Goal: Information Seeking & Learning: Check status

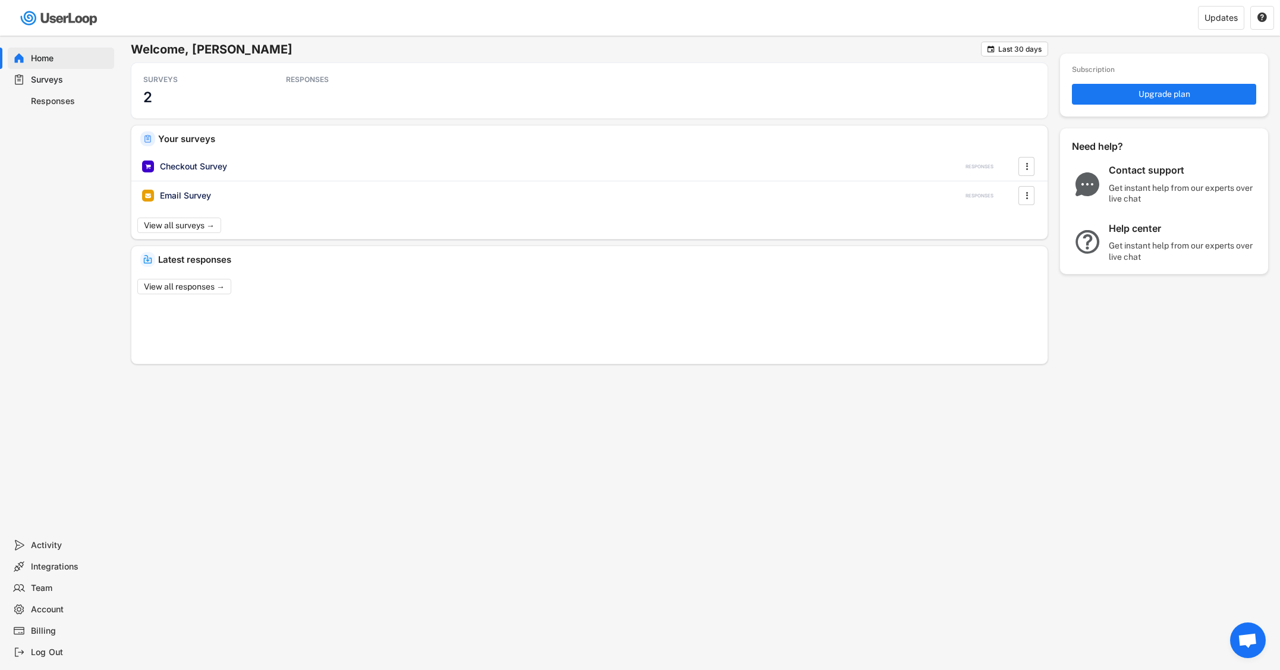
click at [53, 99] on div "Responses" at bounding box center [70, 101] width 78 height 11
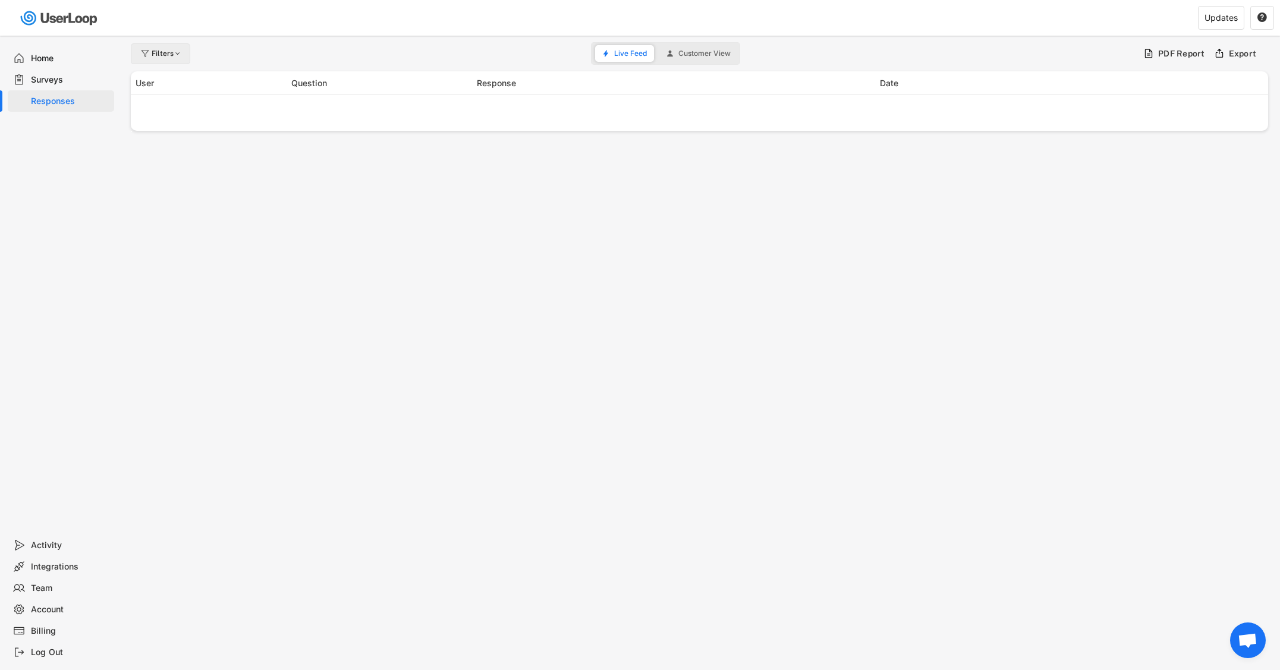
click at [159, 55] on div "Filters" at bounding box center [167, 53] width 31 height 7
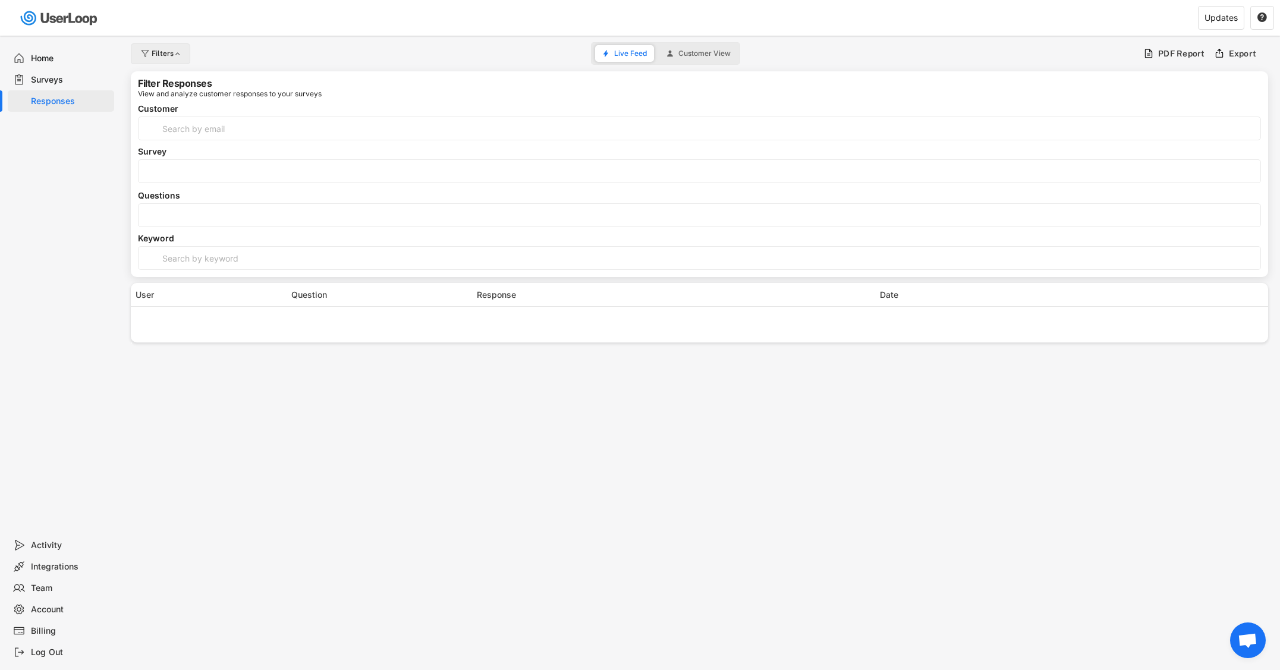
select select
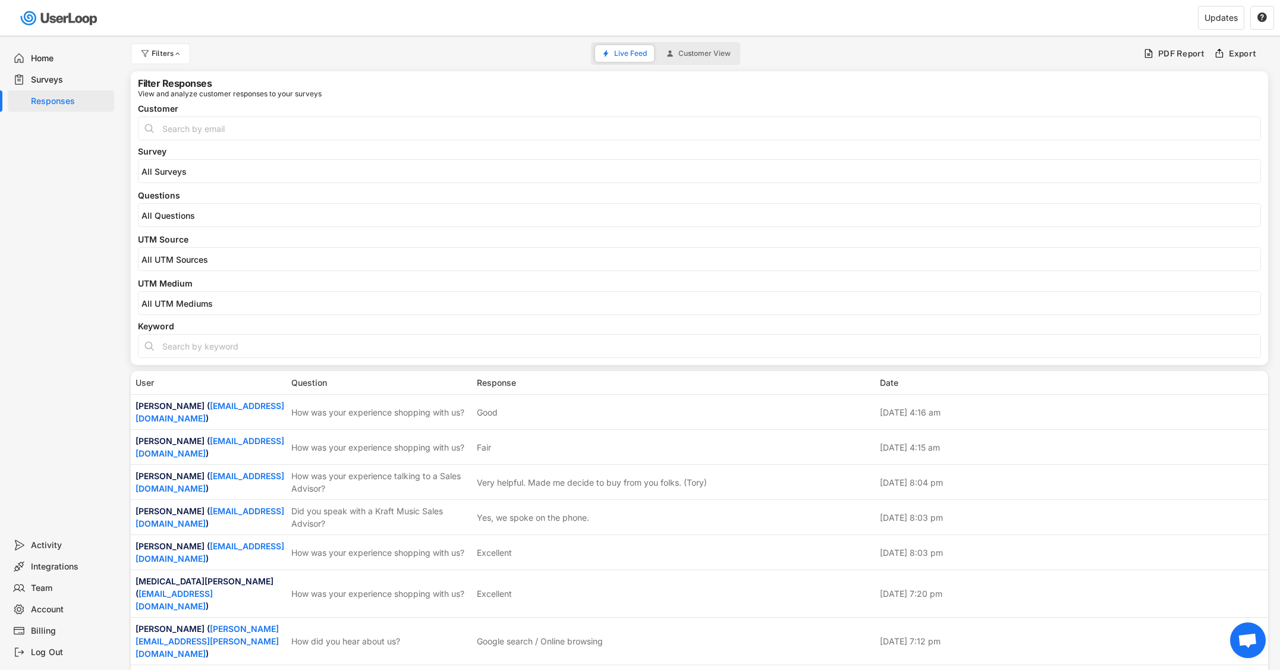
click at [183, 220] on input "search" at bounding box center [703, 215] width 1122 height 10
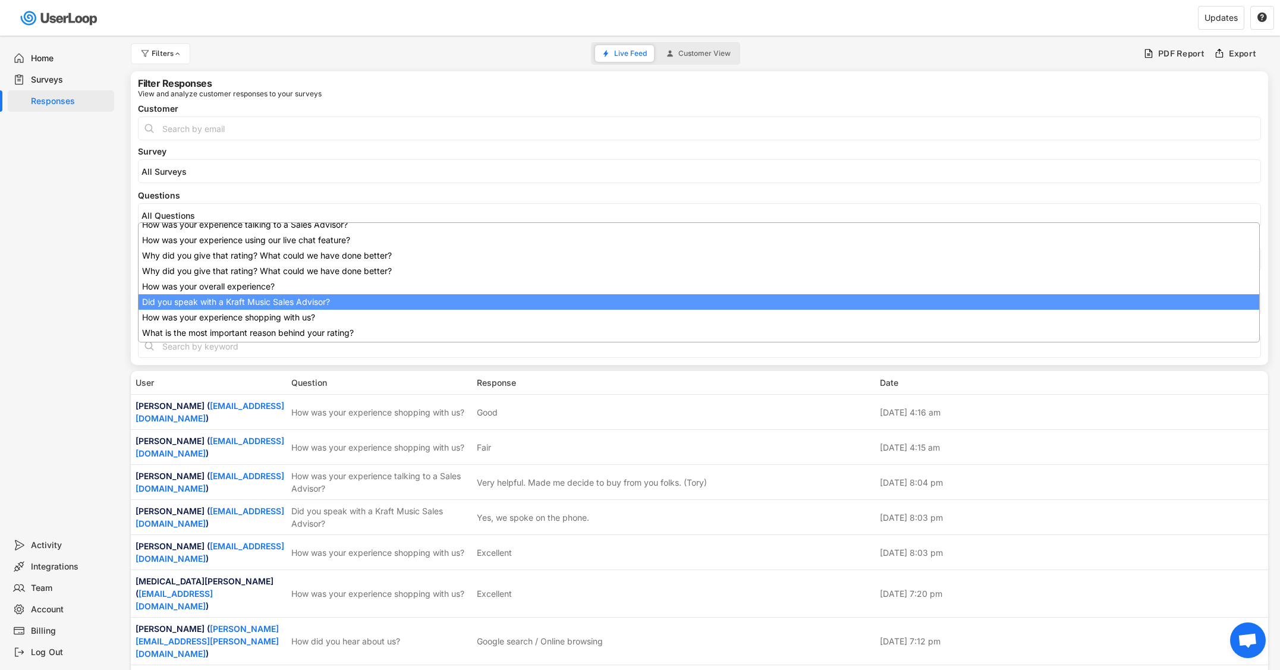
scroll to position [95, 0]
select select "1348695171700984260__LOOKUP__1707938263278x883333223412138000"
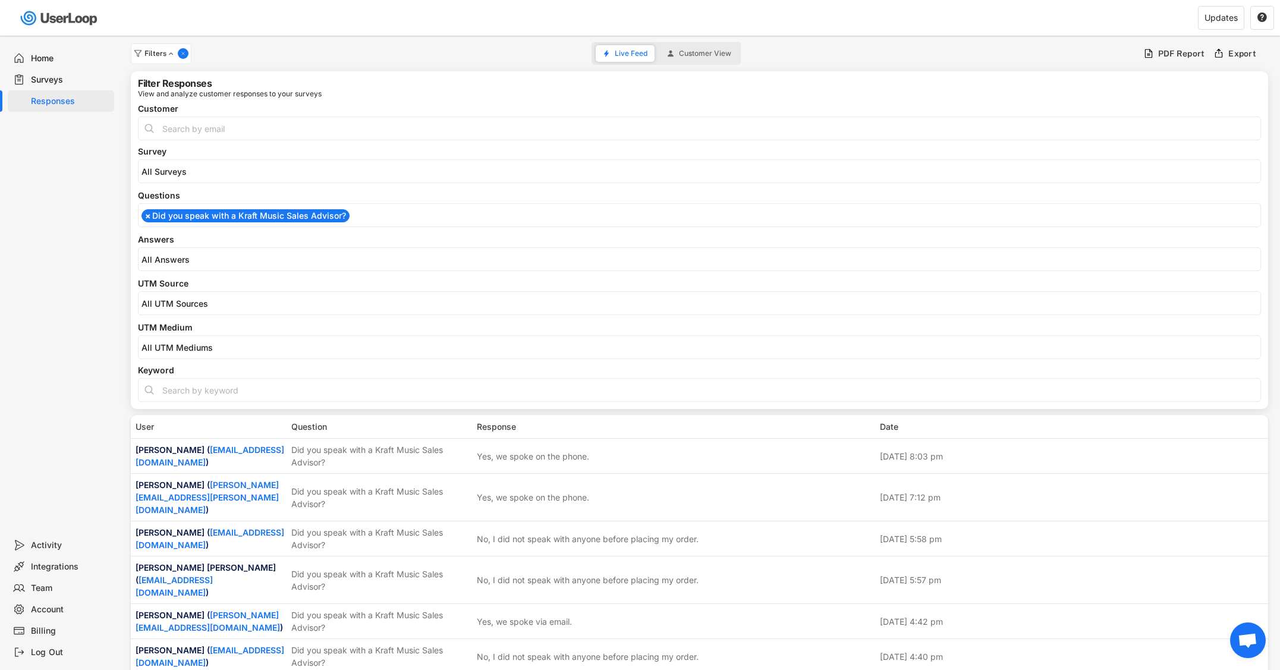
click at [214, 256] on input "search" at bounding box center [703, 259] width 1122 height 10
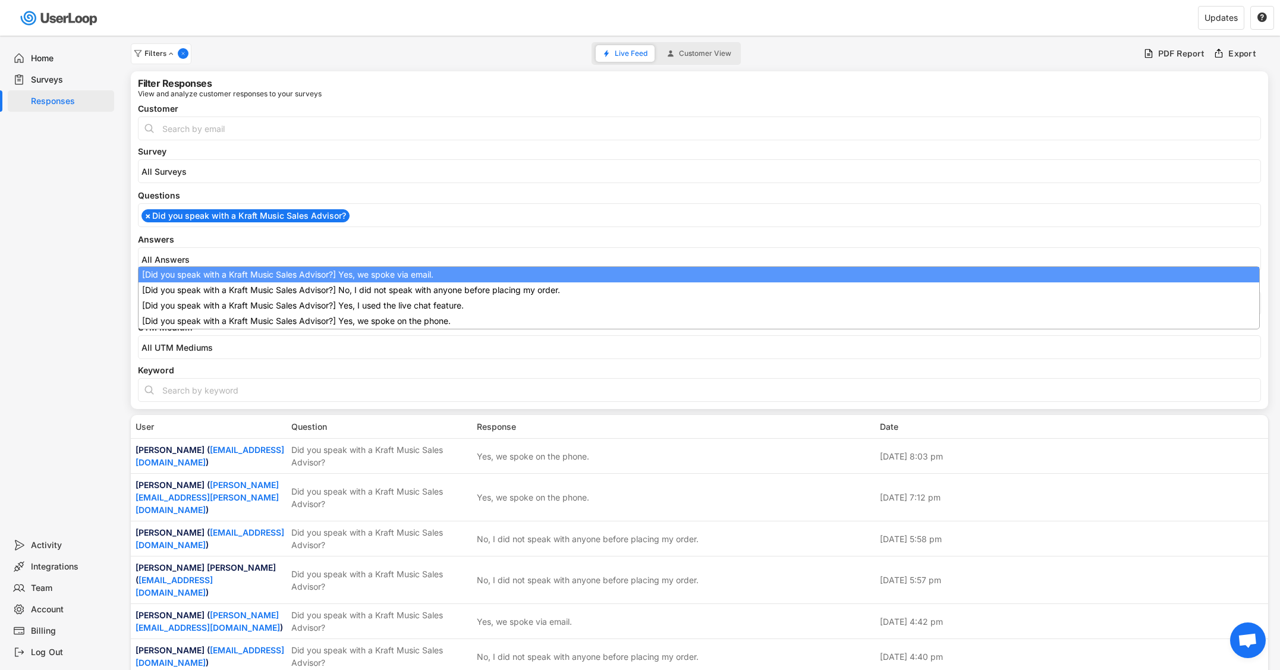
scroll to position [0, 0]
select select "1348695171700984260__LOOKUP__1709221089208x595556361812574200"
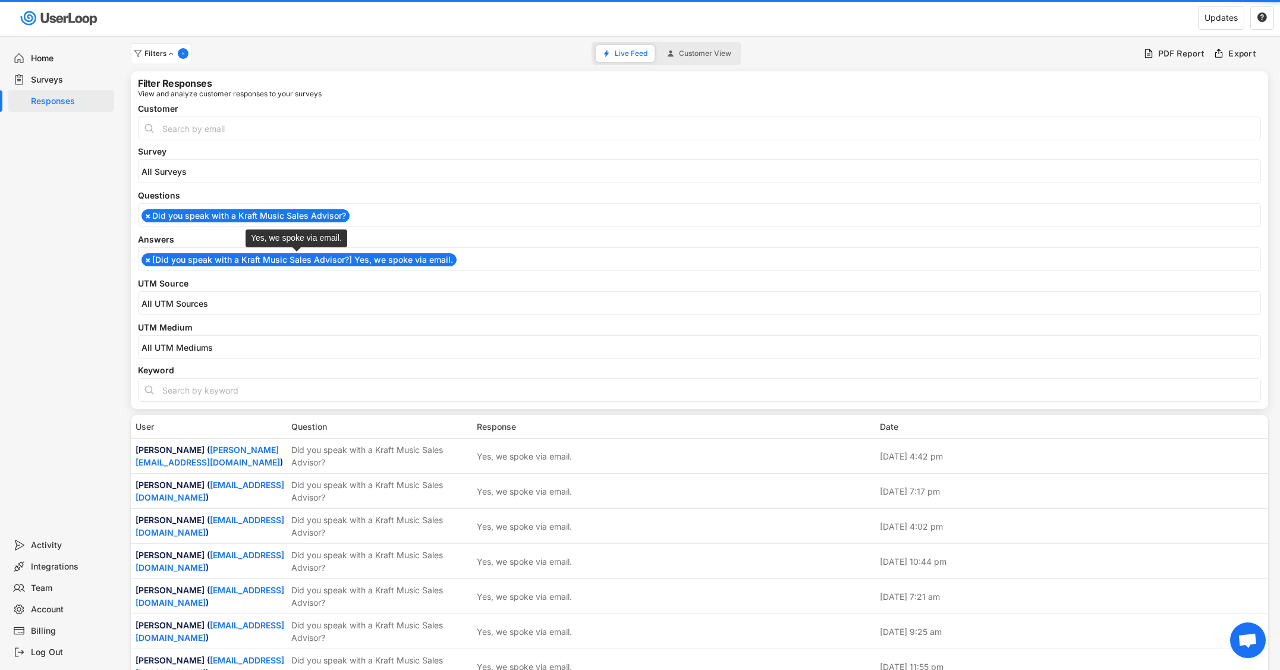
click at [215, 260] on li "× [Did you speak with a Kraft Music Sales Advisor?] Yes, we spoke via email." at bounding box center [299, 259] width 315 height 13
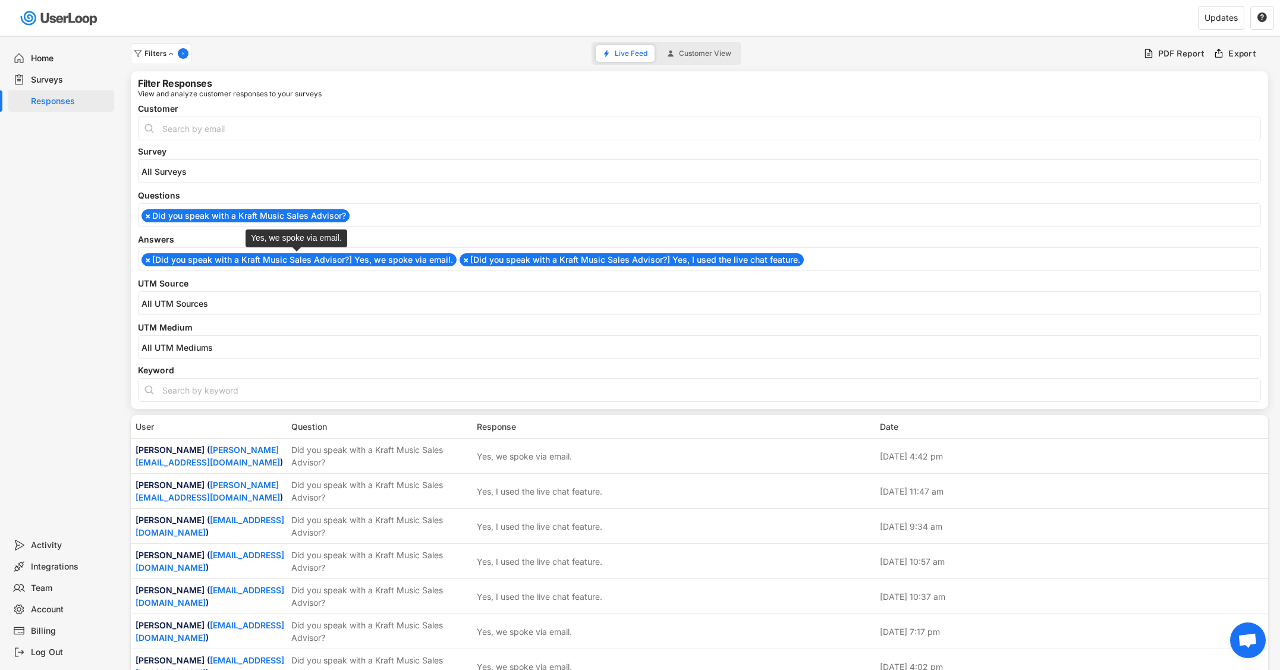
click at [218, 260] on li "× [Did you speak with a Kraft Music Sales Advisor?] Yes, we spoke via email." at bounding box center [299, 259] width 315 height 13
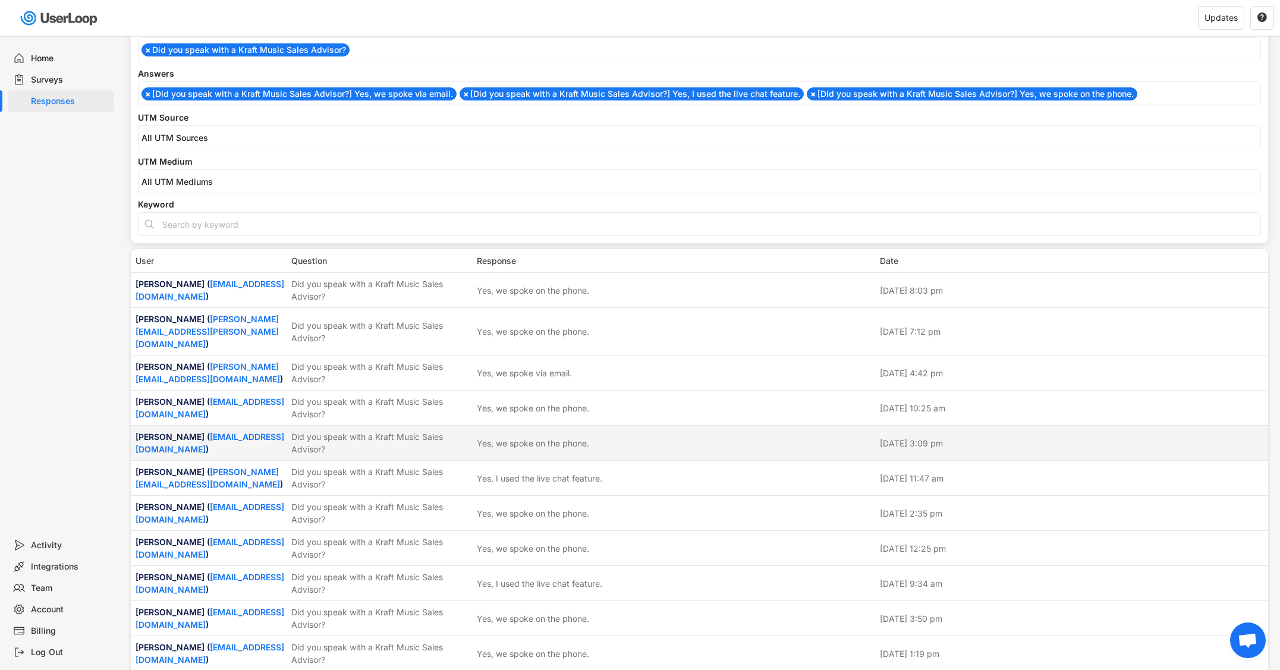
scroll to position [166, 0]
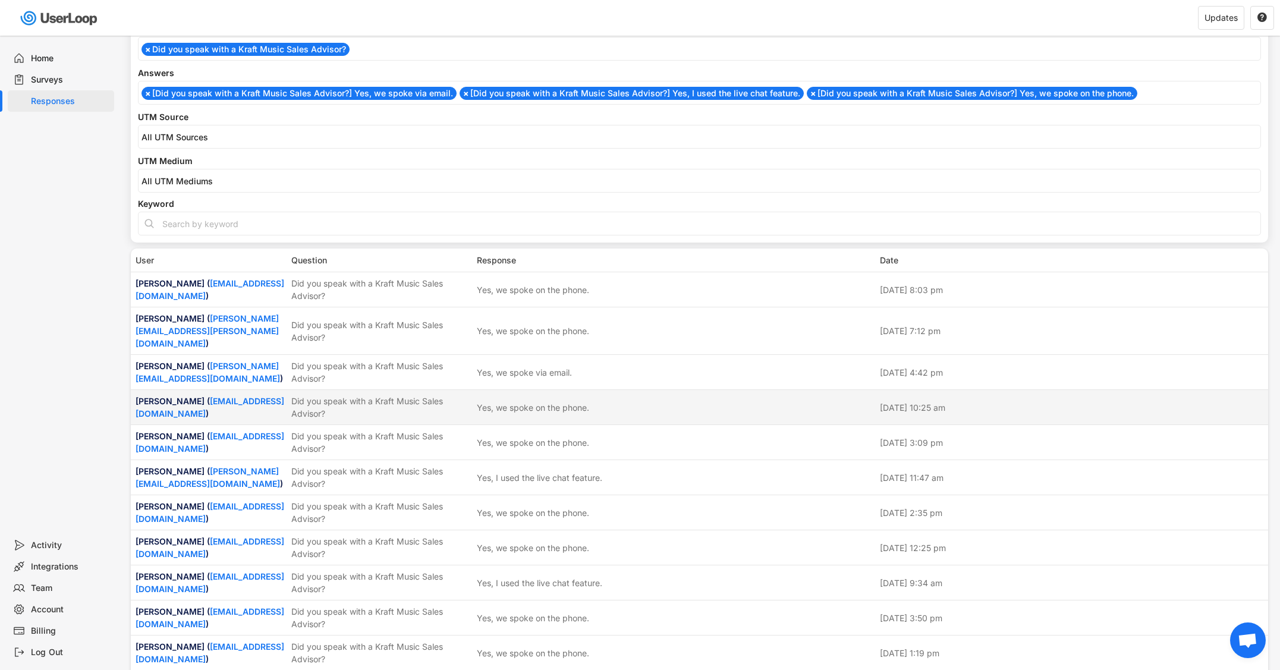
click at [382, 395] on div "Did you speak with a Kraft Music Sales Advisor?" at bounding box center [380, 407] width 178 height 25
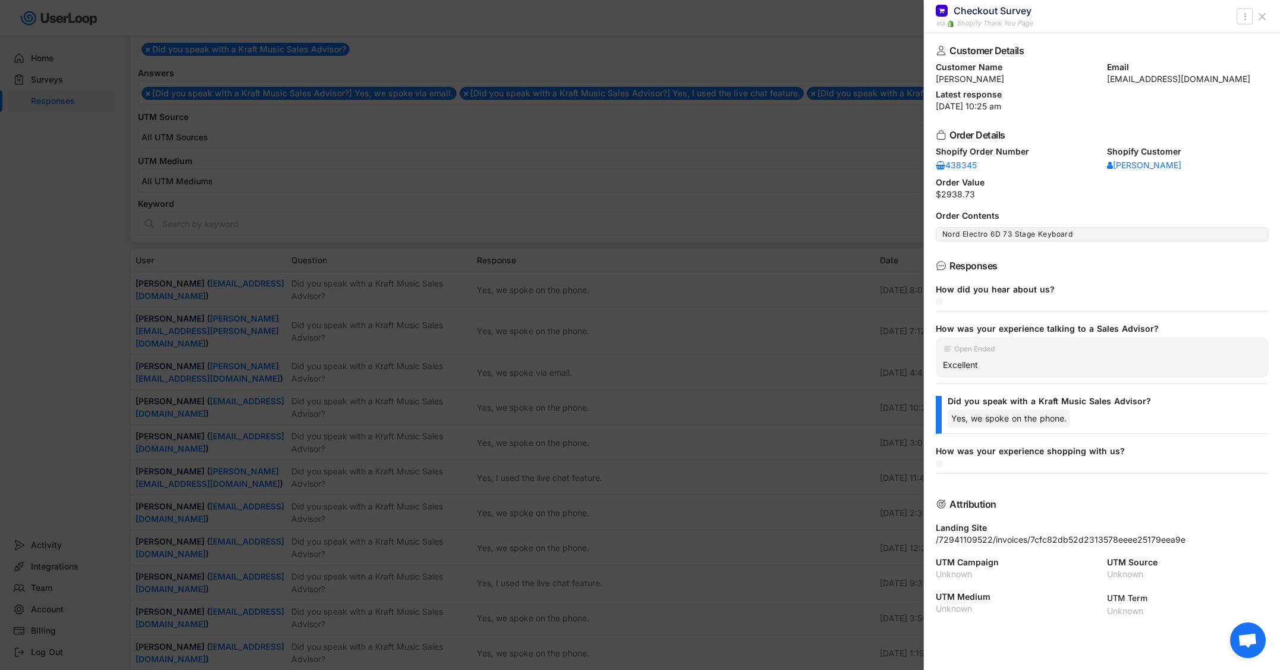
click at [382, 393] on div at bounding box center [640, 335] width 1280 height 670
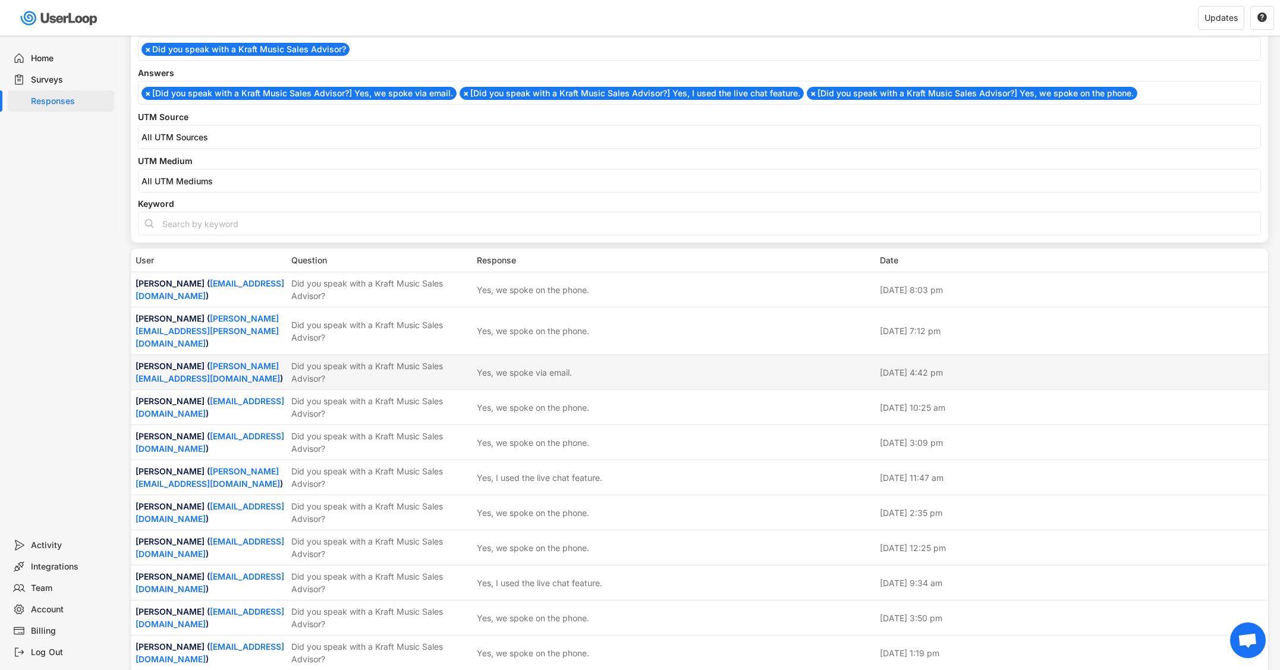
click at [382, 364] on div "Did you speak with a Kraft Music Sales Advisor?" at bounding box center [380, 372] width 178 height 25
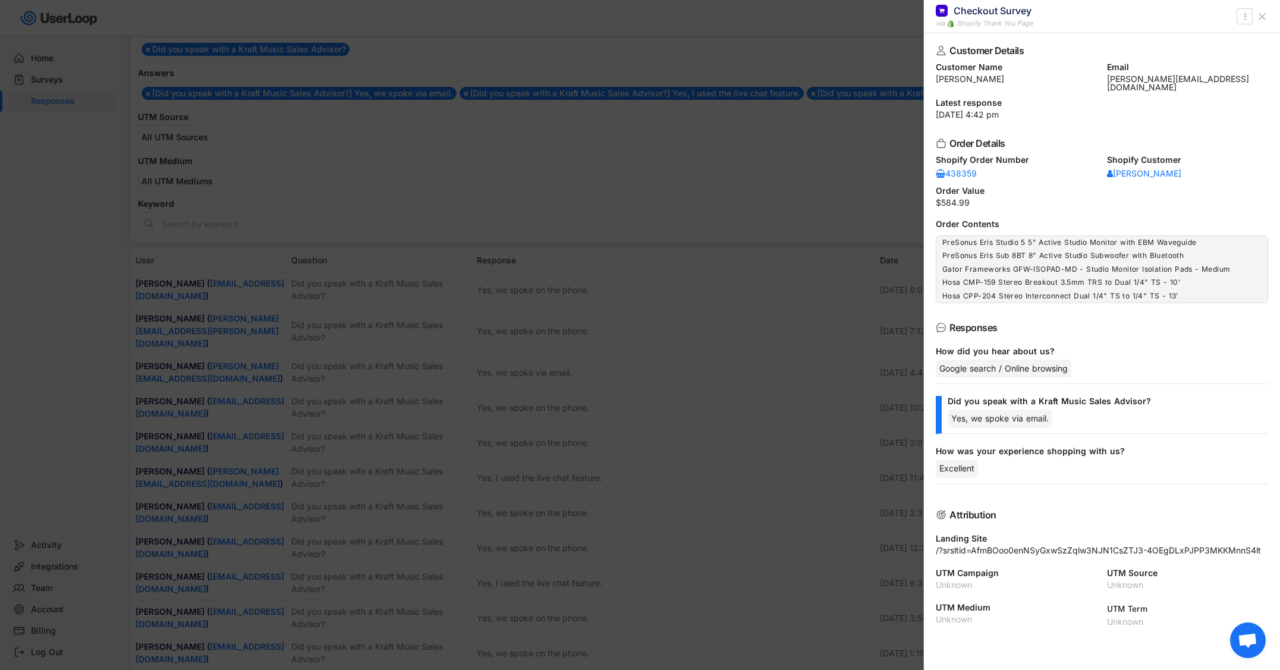
click at [357, 358] on div at bounding box center [640, 335] width 1280 height 670
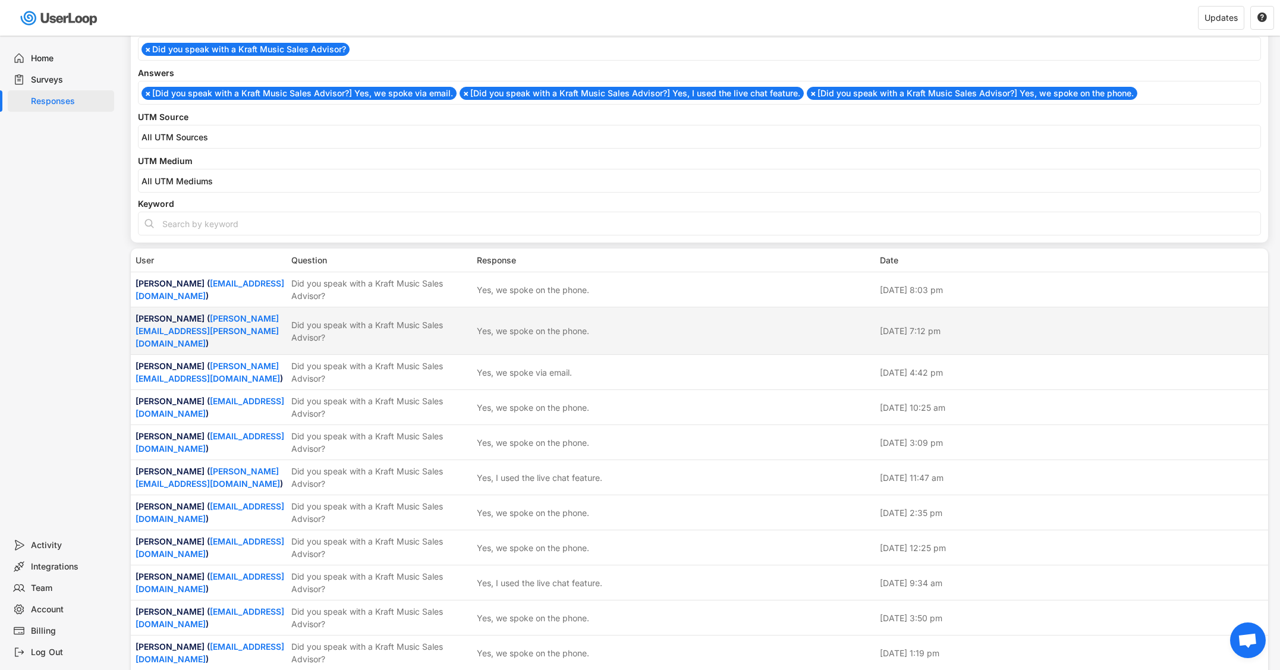
click at [361, 330] on div "Did you speak with a Kraft Music Sales Advisor?" at bounding box center [380, 331] width 178 height 25
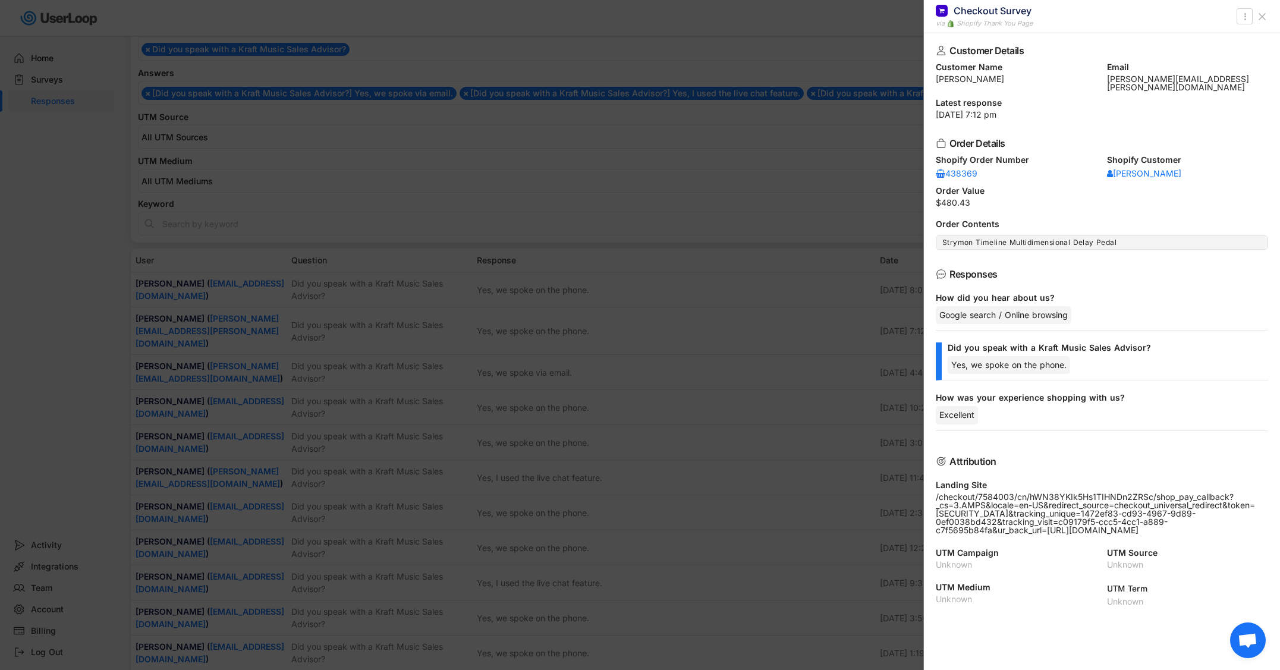
click at [361, 330] on div at bounding box center [640, 335] width 1280 height 670
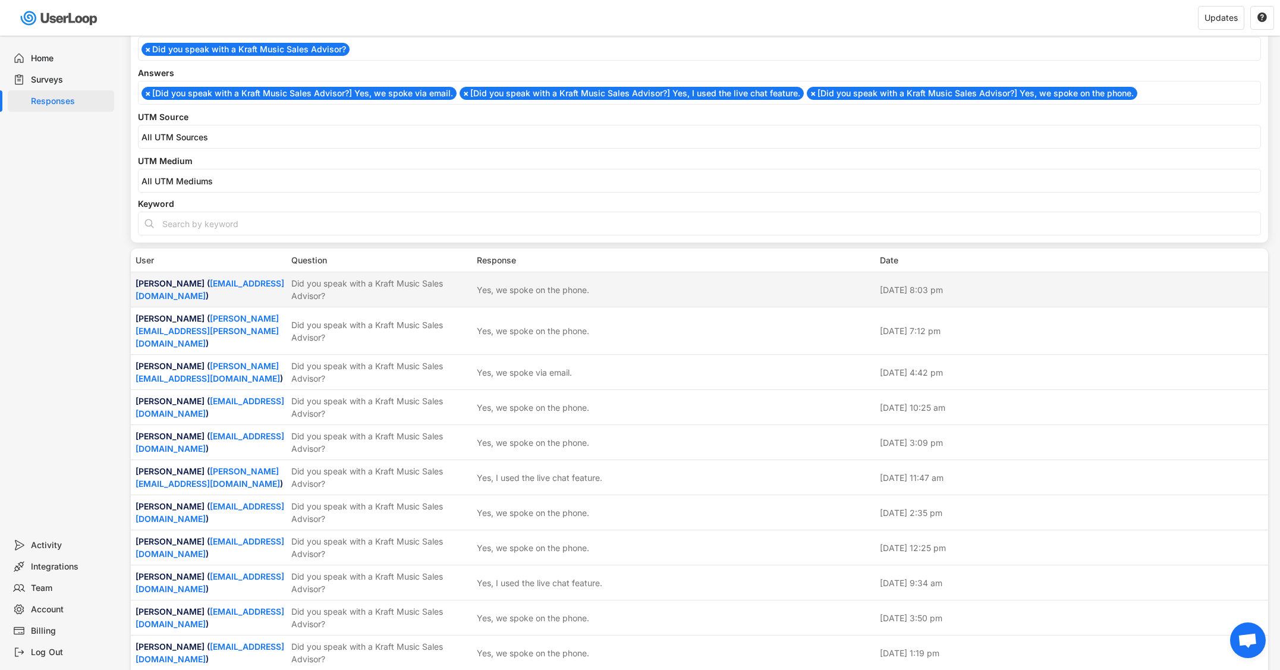
click at [363, 290] on div "Did you speak with a Kraft Music Sales Advisor?" at bounding box center [380, 289] width 178 height 25
